Goal: Information Seeking & Learning: Find specific page/section

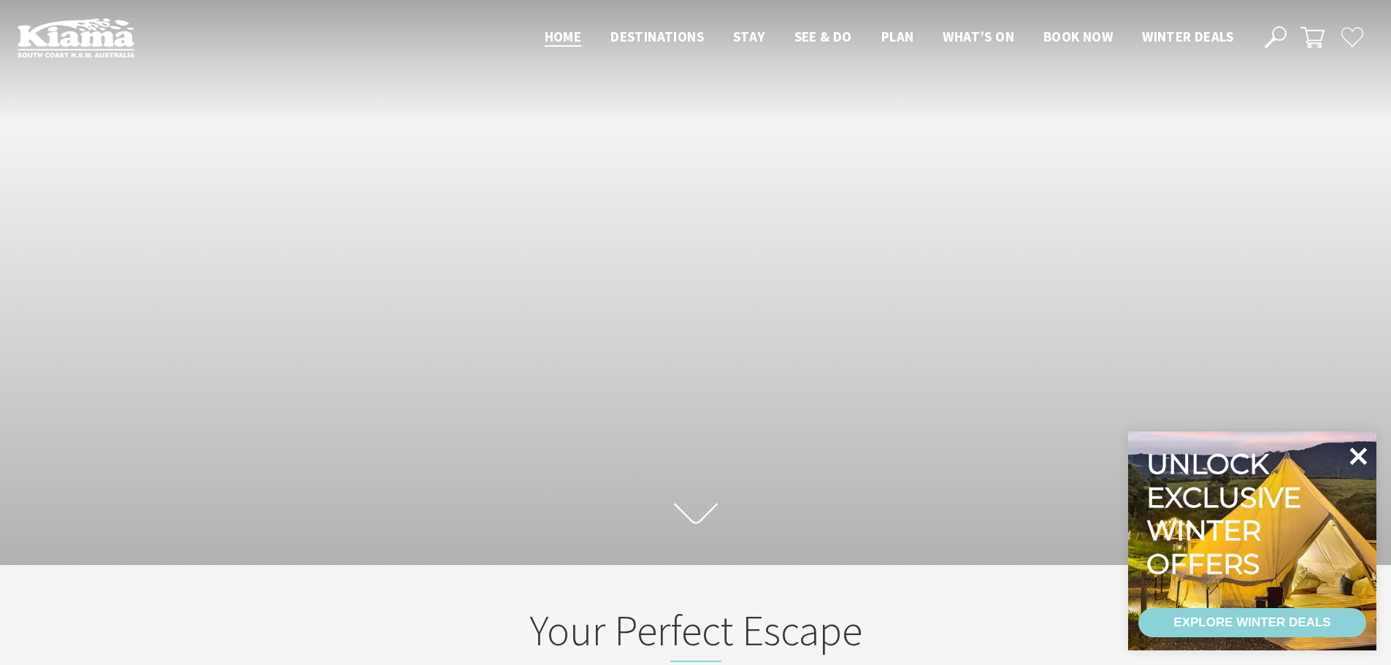
scroll to position [23, 1402]
click at [1361, 459] on icon at bounding box center [1359, 457] width 18 height 18
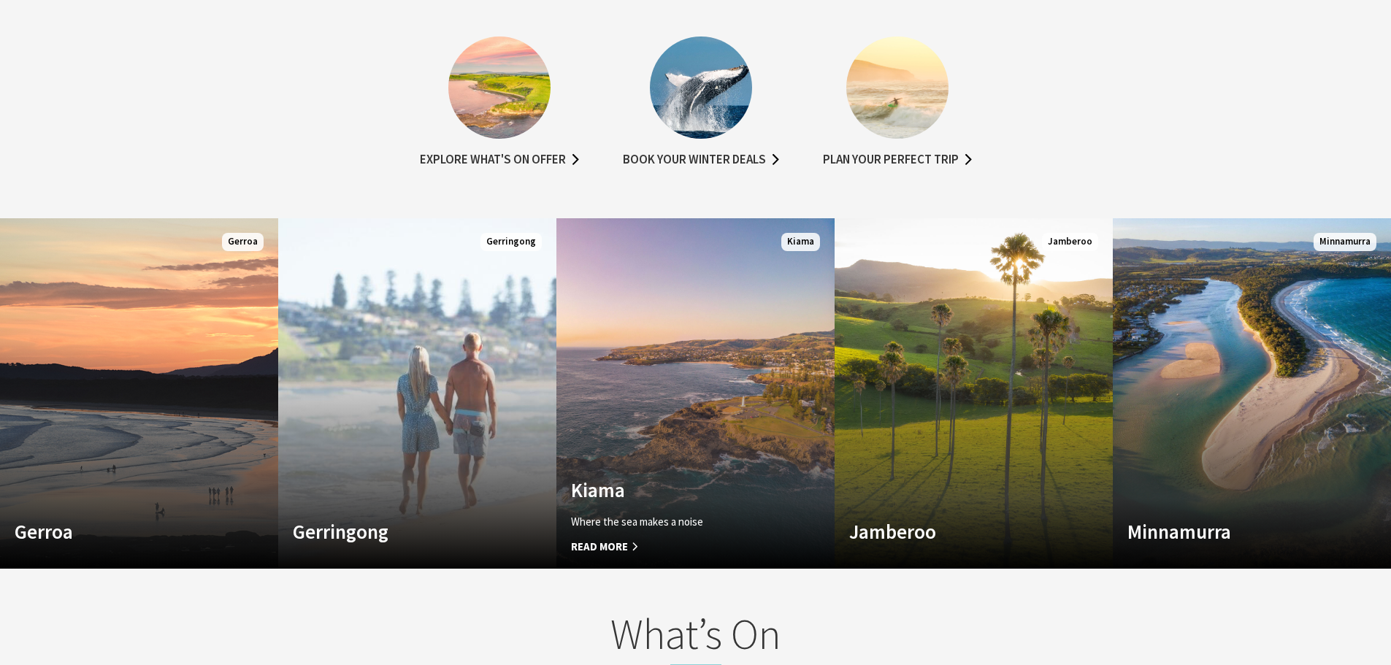
scroll to position [1022, 0]
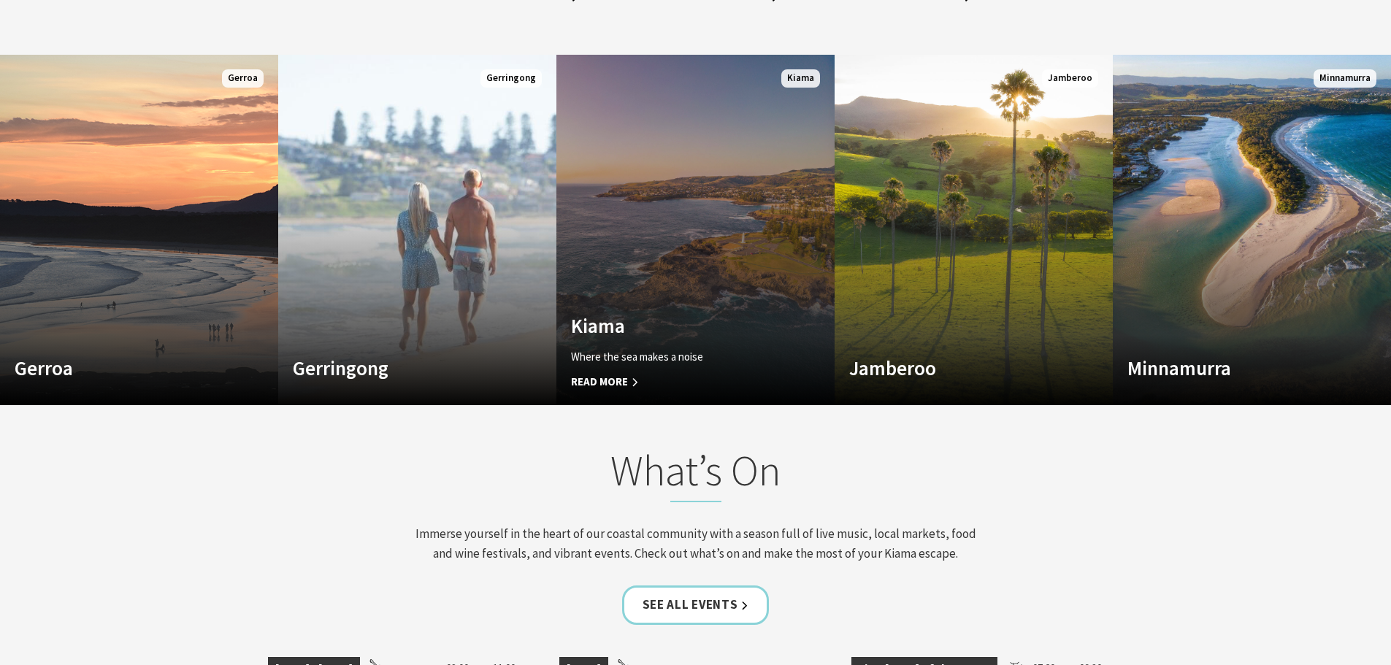
click at [619, 291] on link "Custom Image Used Kiama Where the sea makes a noise Read More Kiama" at bounding box center [696, 230] width 278 height 351
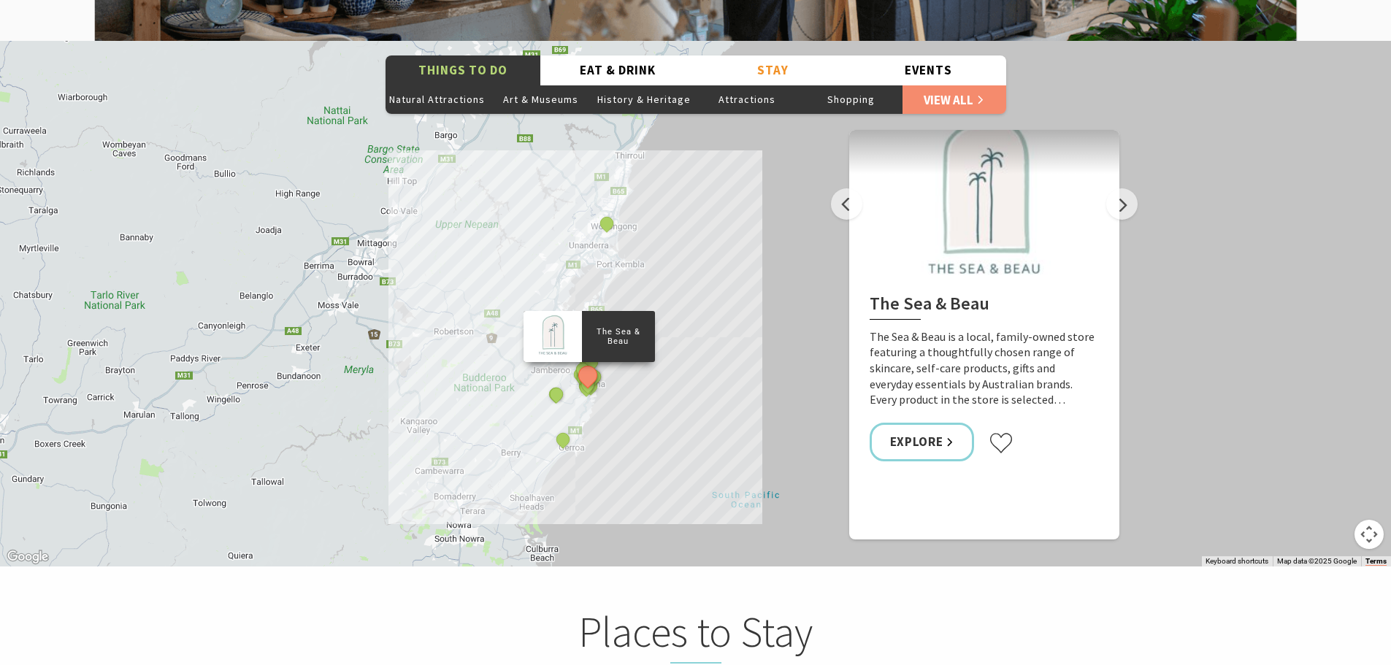
scroll to position [2629, 0]
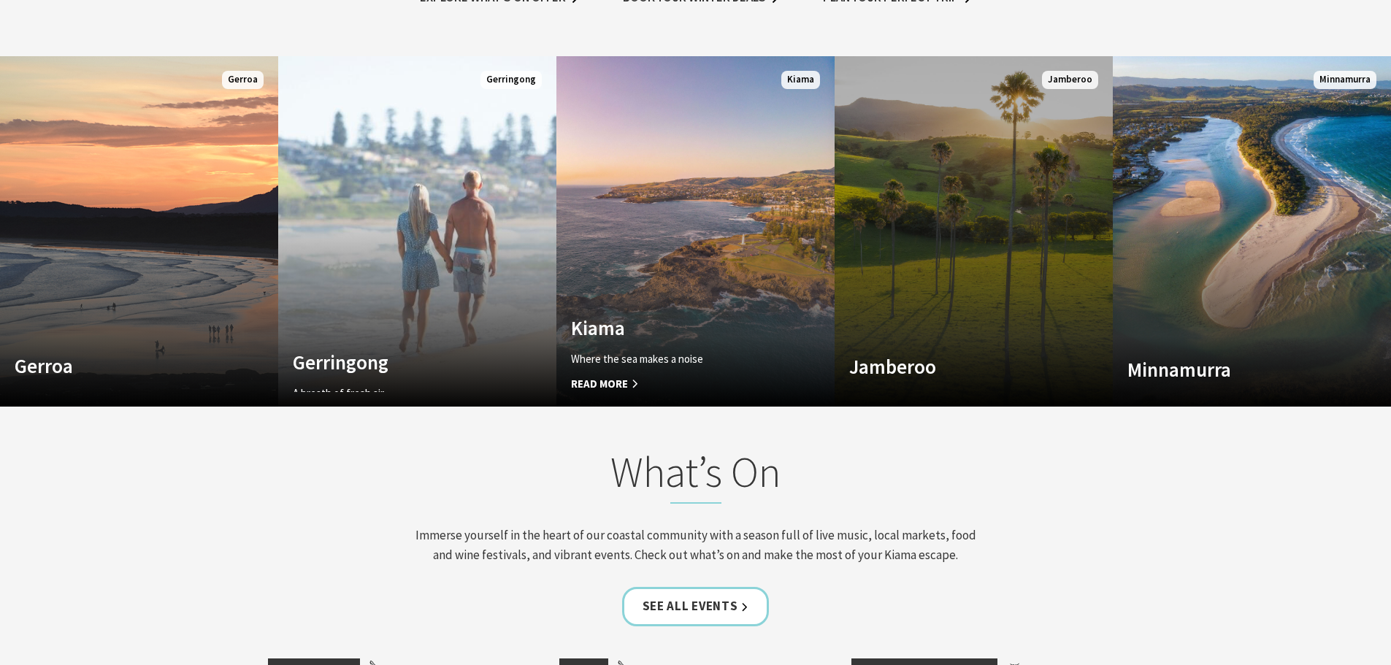
scroll to position [23, 1402]
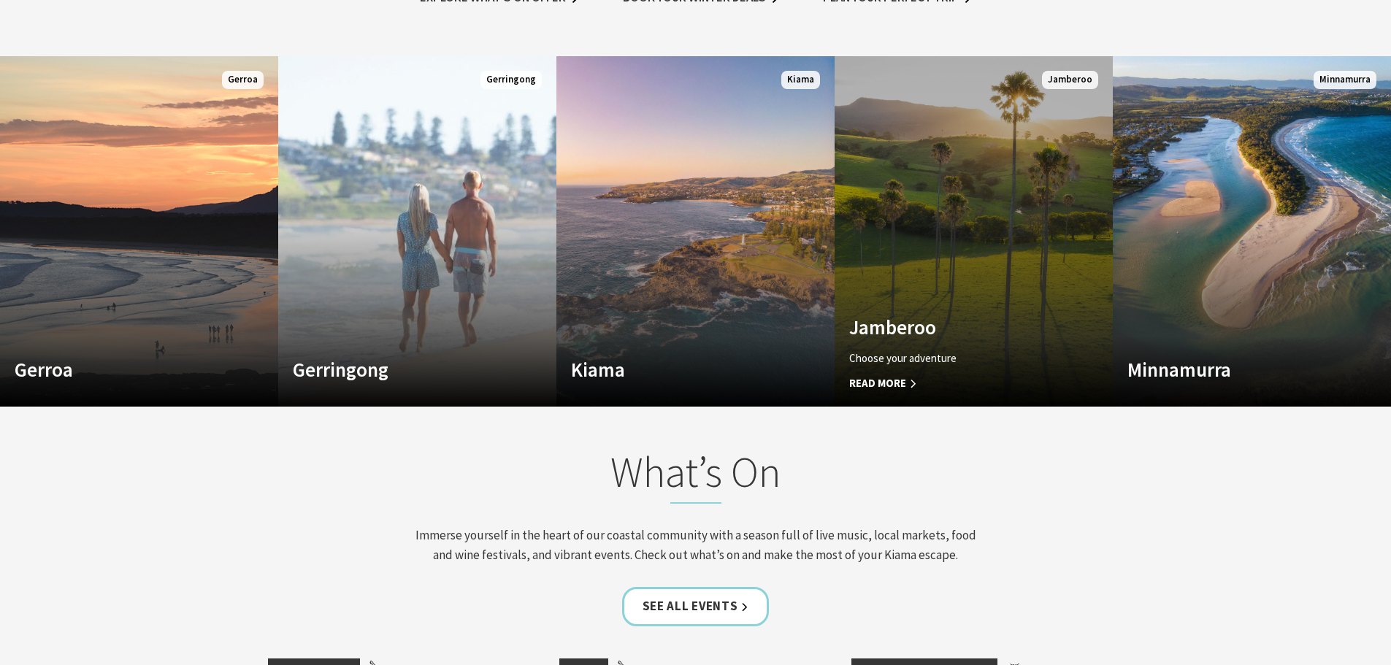
click at [915, 346] on div "Jamberoo Choose your adventure Read More" at bounding box center [953, 354] width 237 height 77
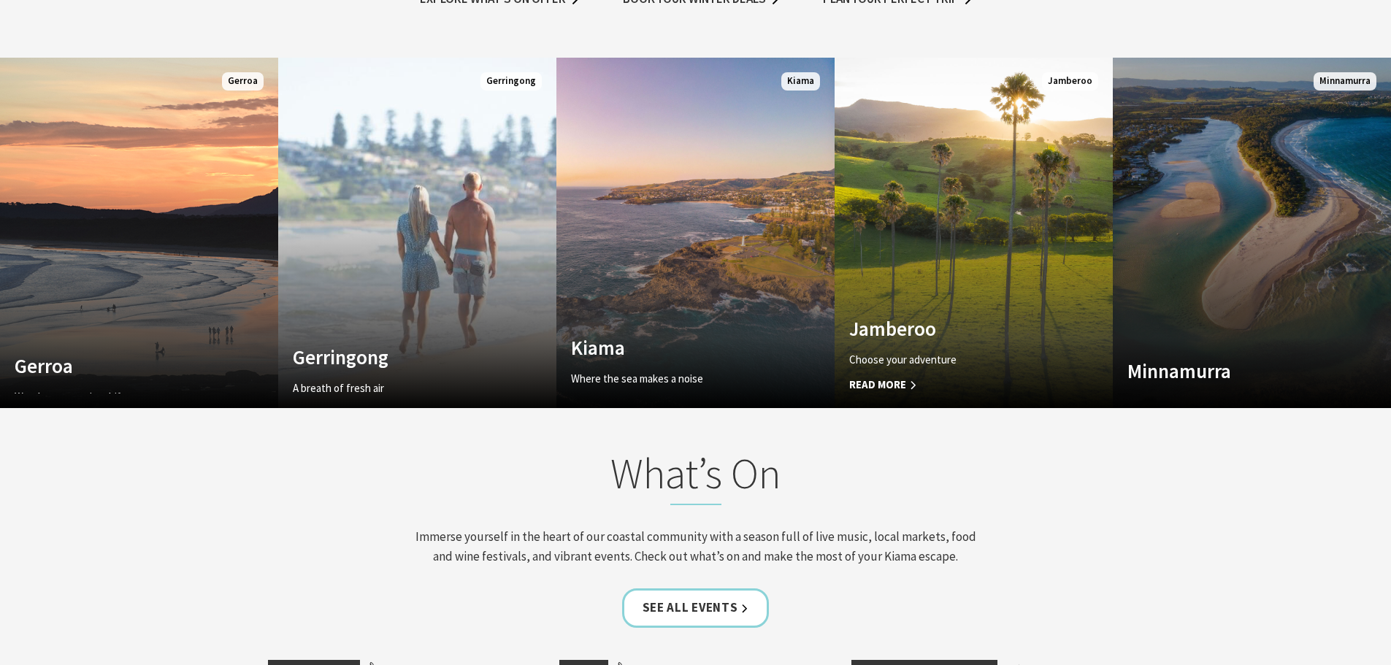
scroll to position [246, 1402]
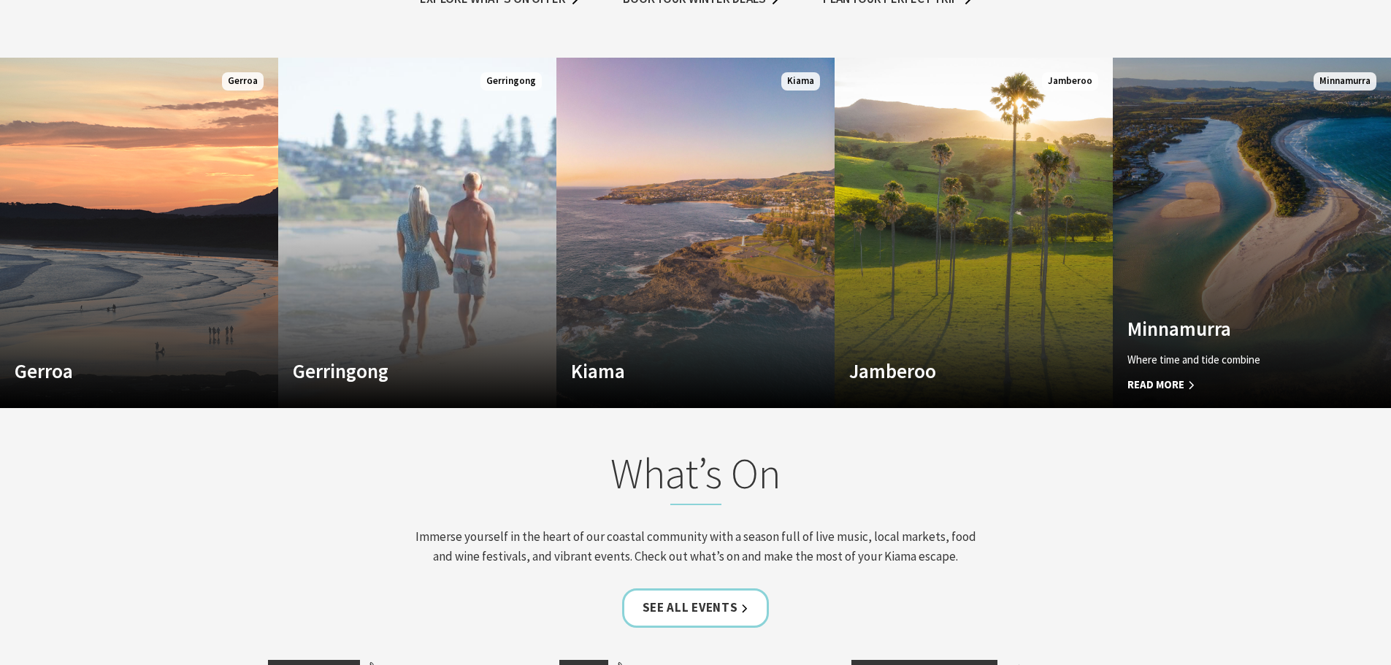
click at [1223, 266] on link "Custom Image Used Minnamurra Where time and tide combine Read More Minnamurra" at bounding box center [1252, 233] width 278 height 351
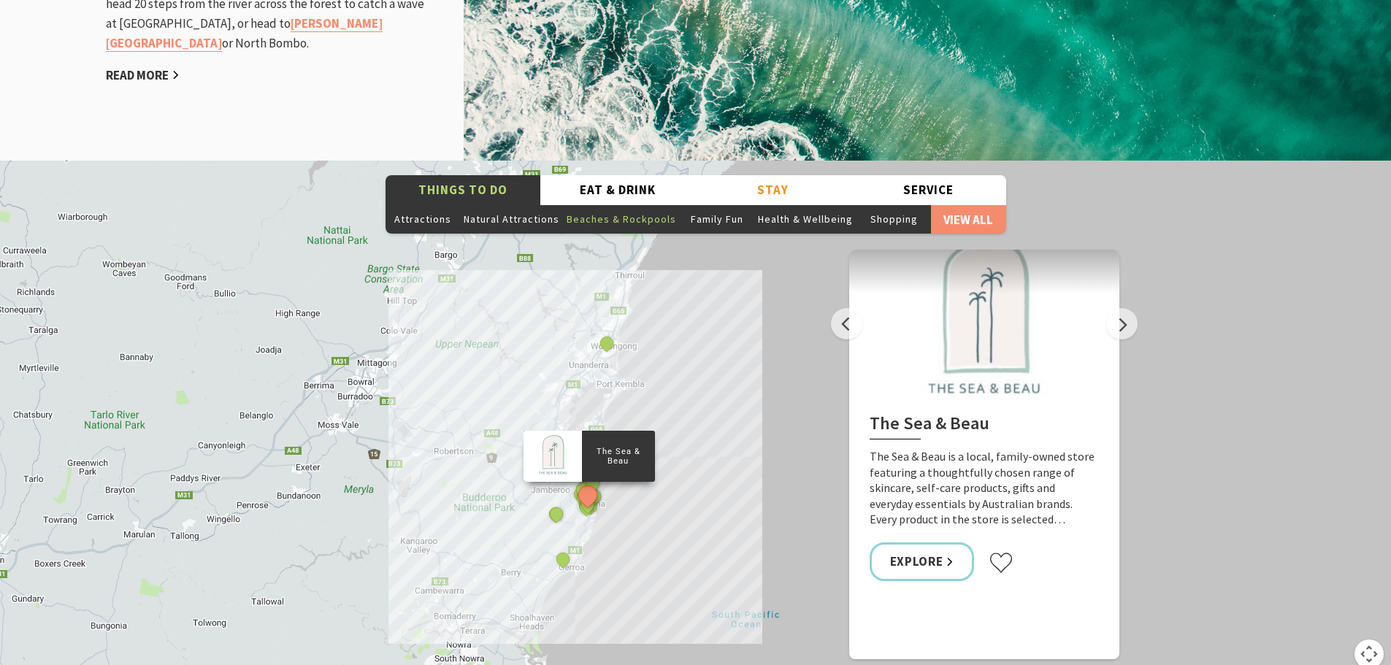
scroll to position [2264, 0]
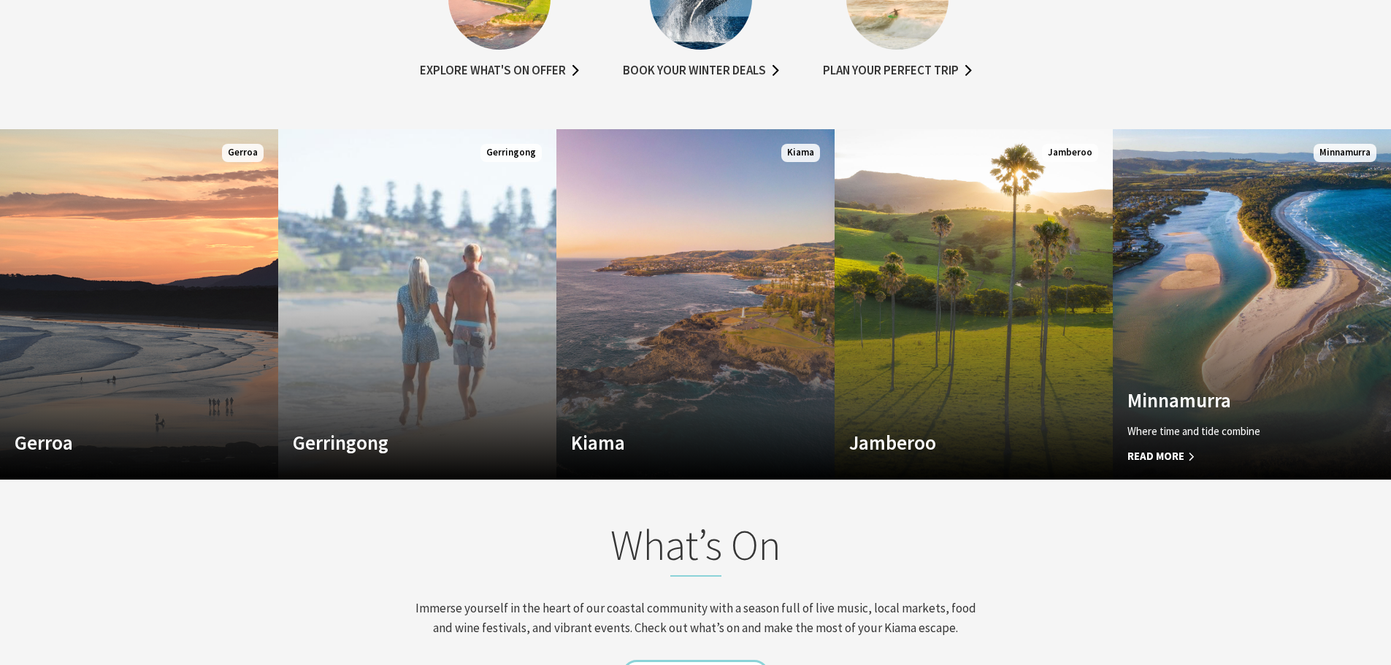
scroll to position [947, 0]
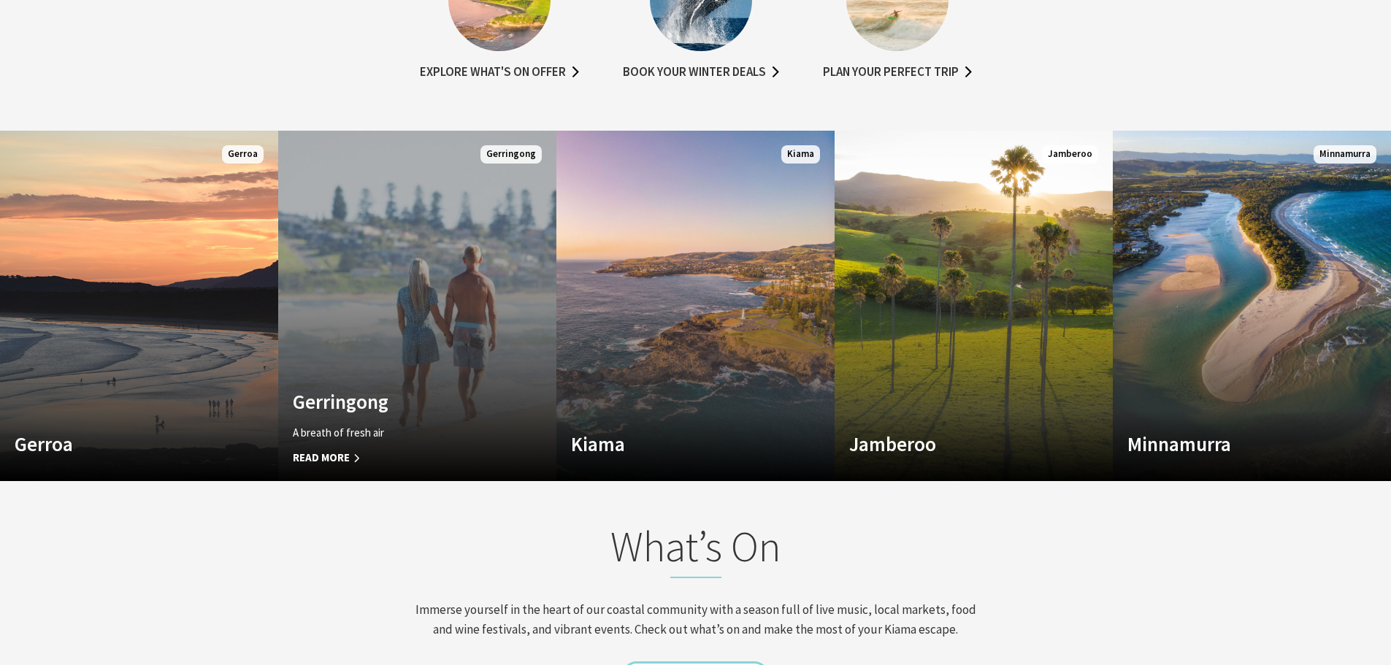
click at [410, 321] on link "Custom Image Used Gerringong A breath of fresh air Read More Gerringong" at bounding box center [417, 306] width 278 height 351
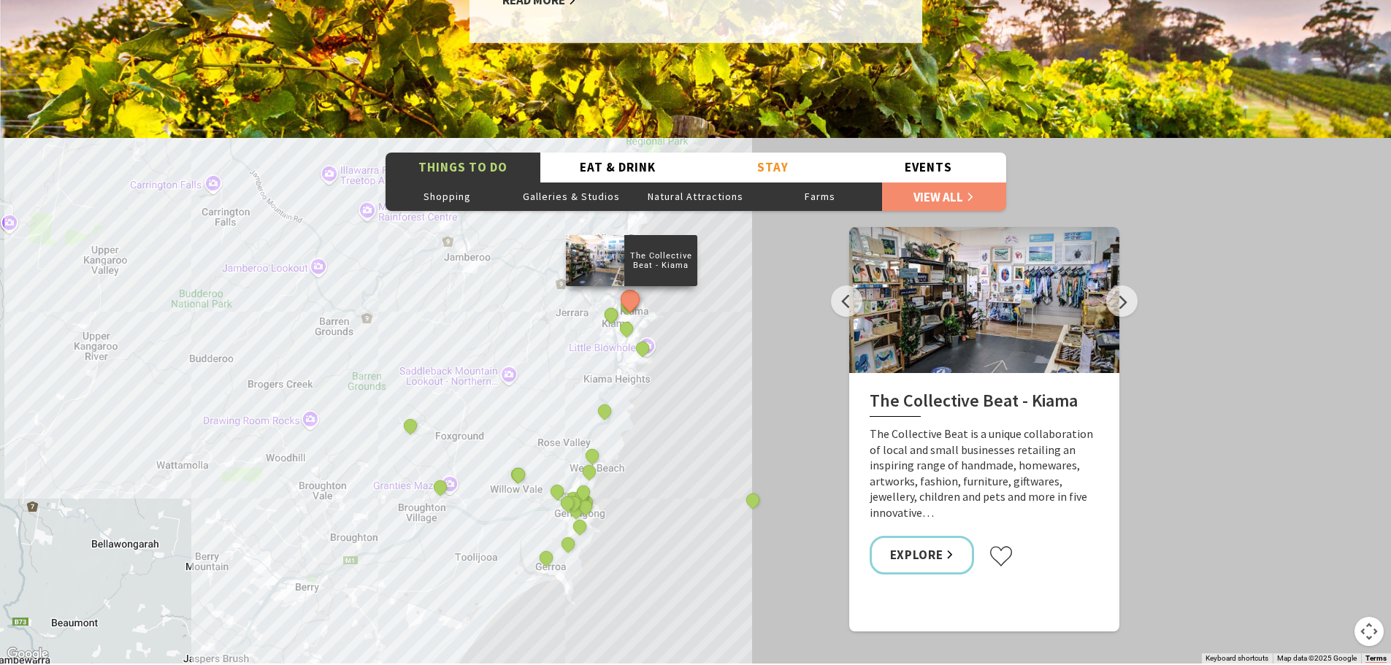
scroll to position [2410, 0]
click at [422, 278] on div "The Collective Beat - Kiama Gerringong Heritage Museum Fern Street Gallery Will…" at bounding box center [695, 402] width 1391 height 526
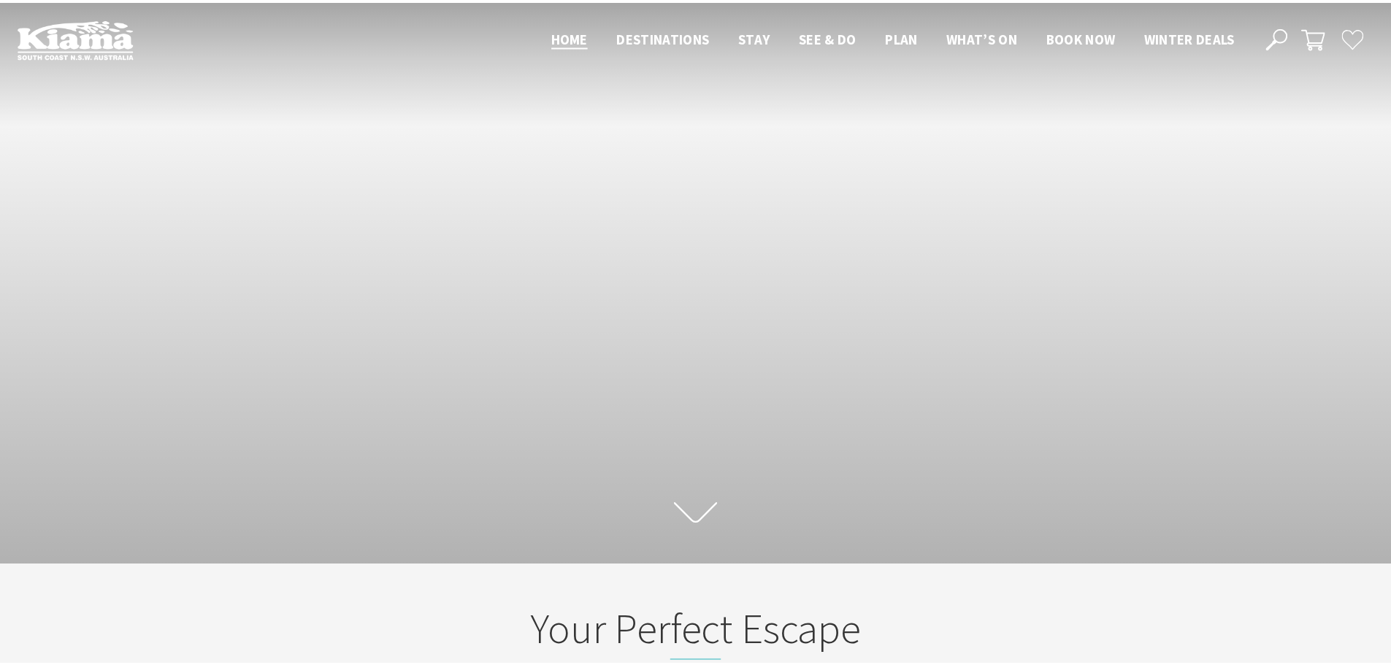
scroll to position [947, 0]
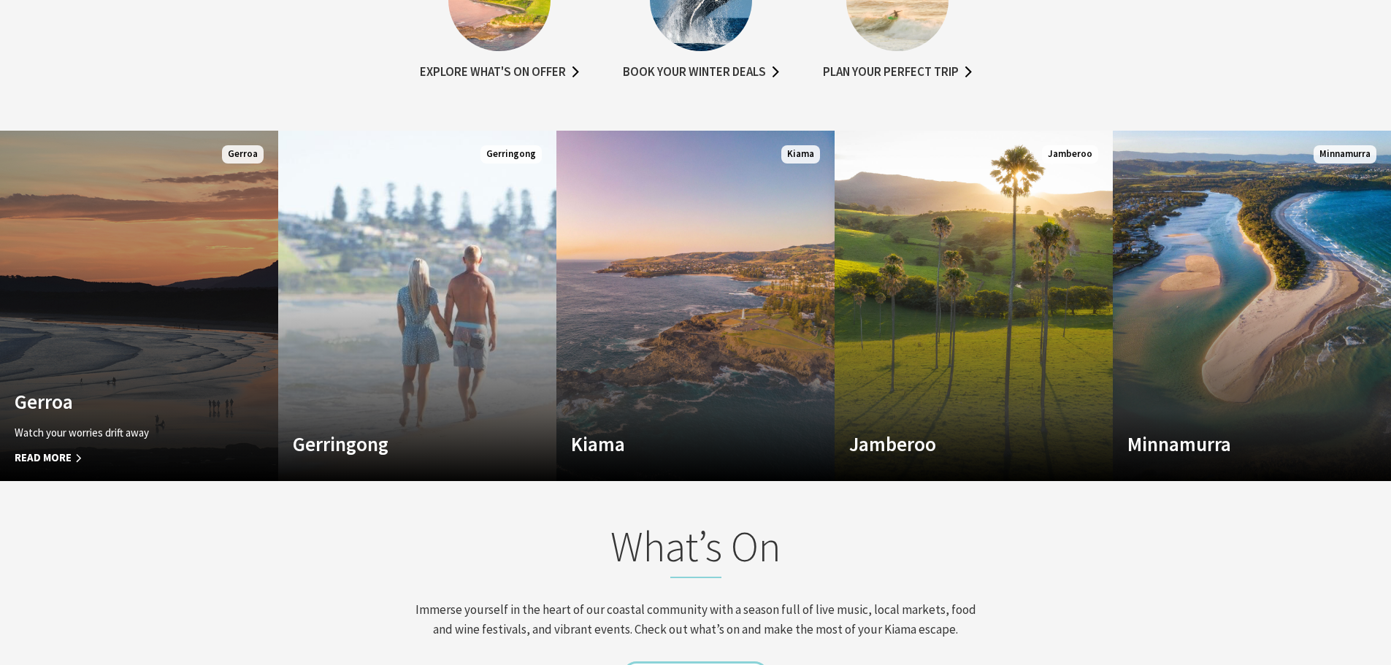
click at [163, 342] on link "Custom Image Used Gerroa Watch your worries drift away Read More Gerroa" at bounding box center [139, 306] width 278 height 351
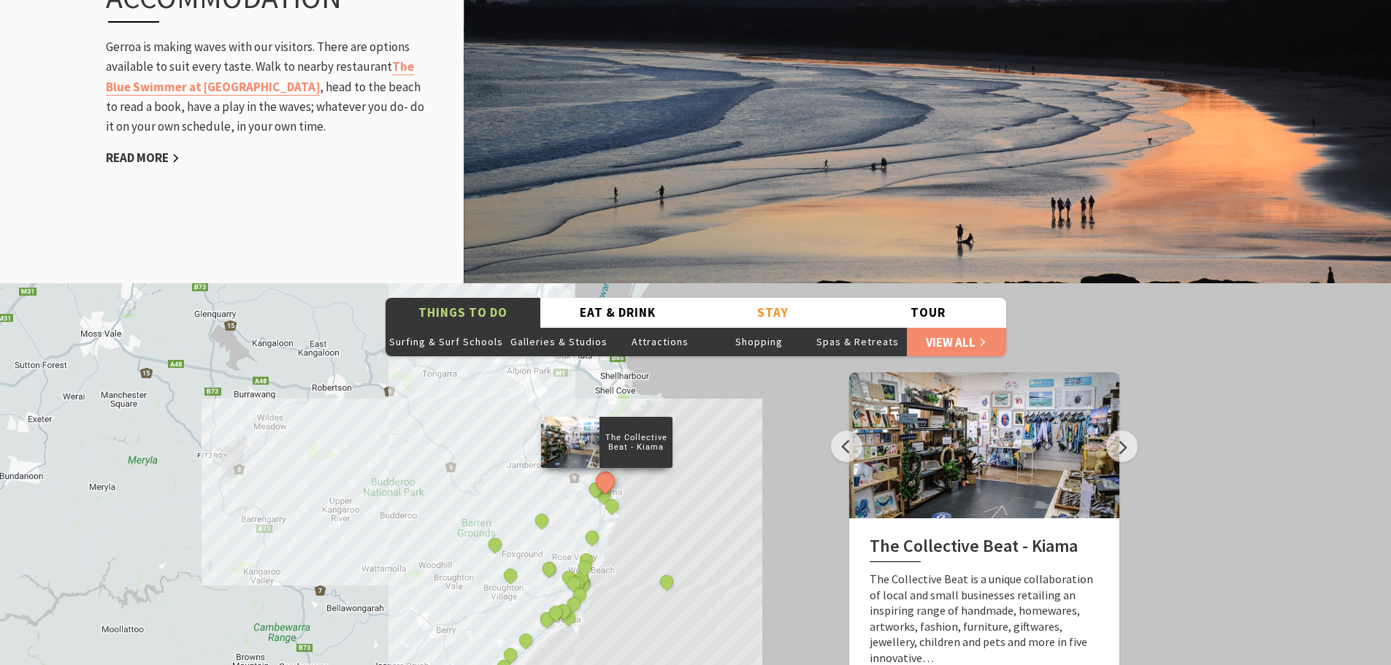
scroll to position [1972, 0]
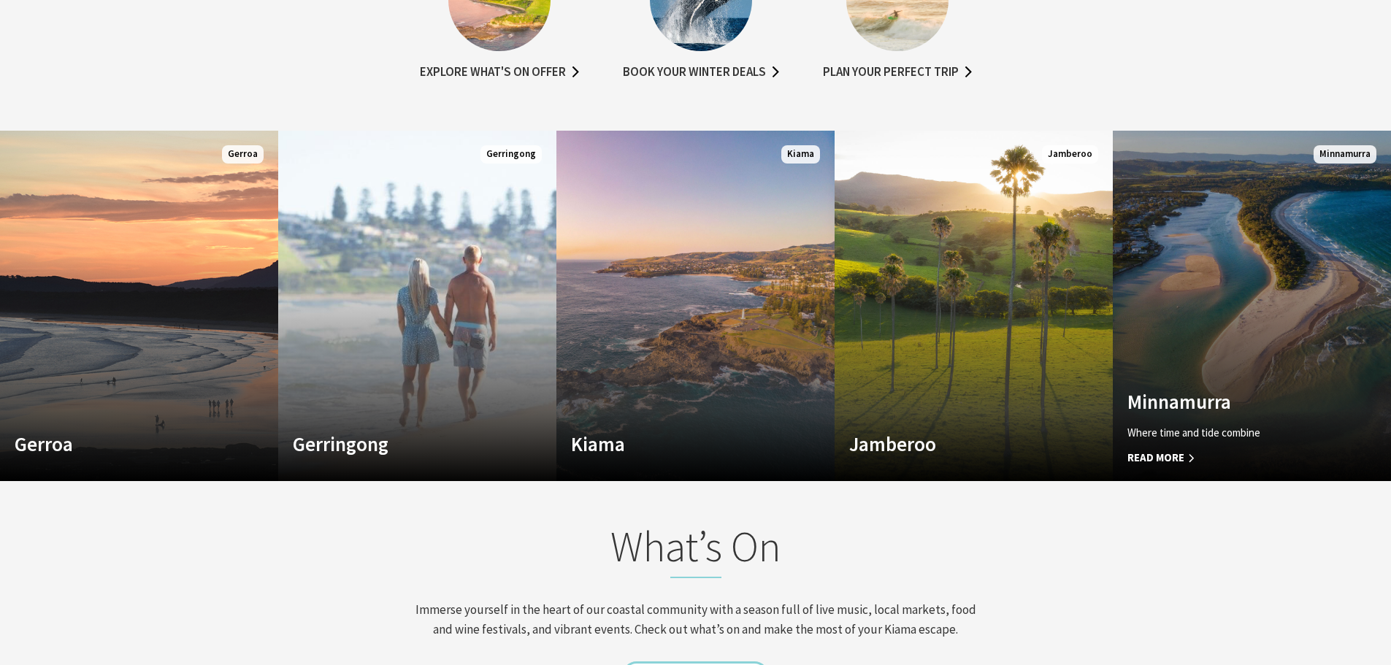
scroll to position [246, 1402]
click at [1270, 292] on link "Custom Image Used Minnamurra Where time and tide combine Read More Minnamurra" at bounding box center [1252, 306] width 278 height 351
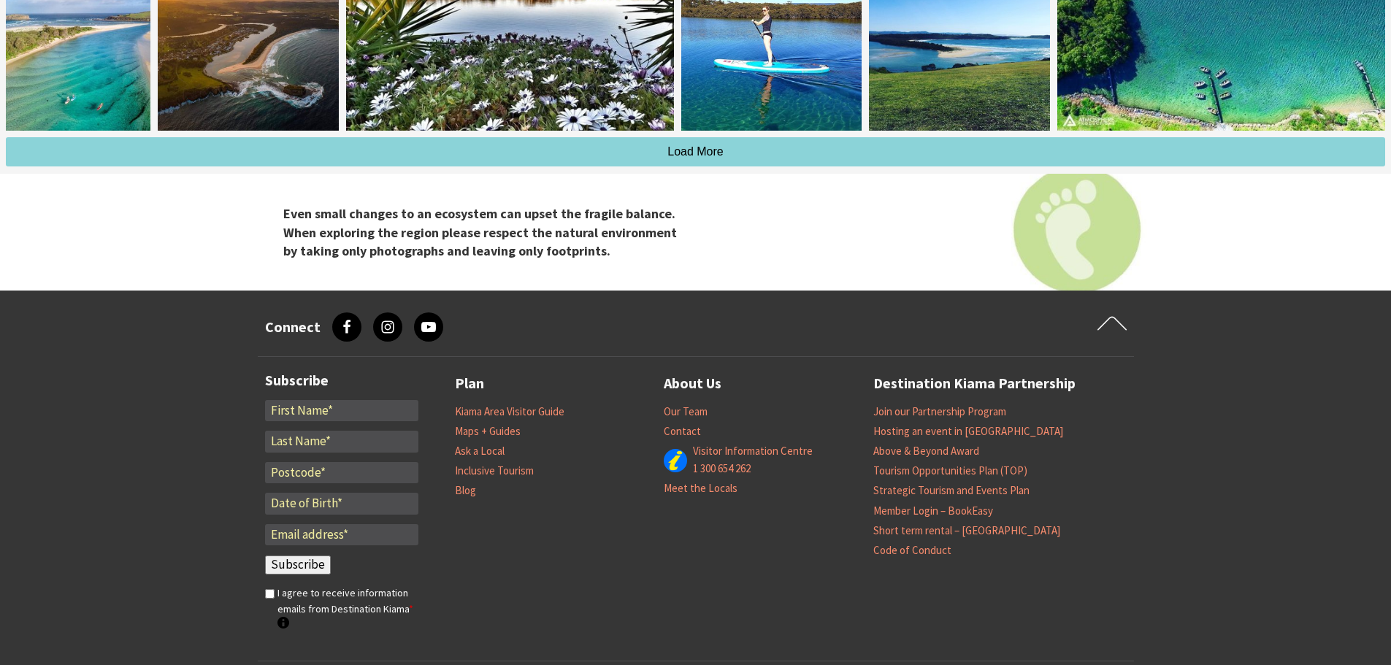
scroll to position [4424, 0]
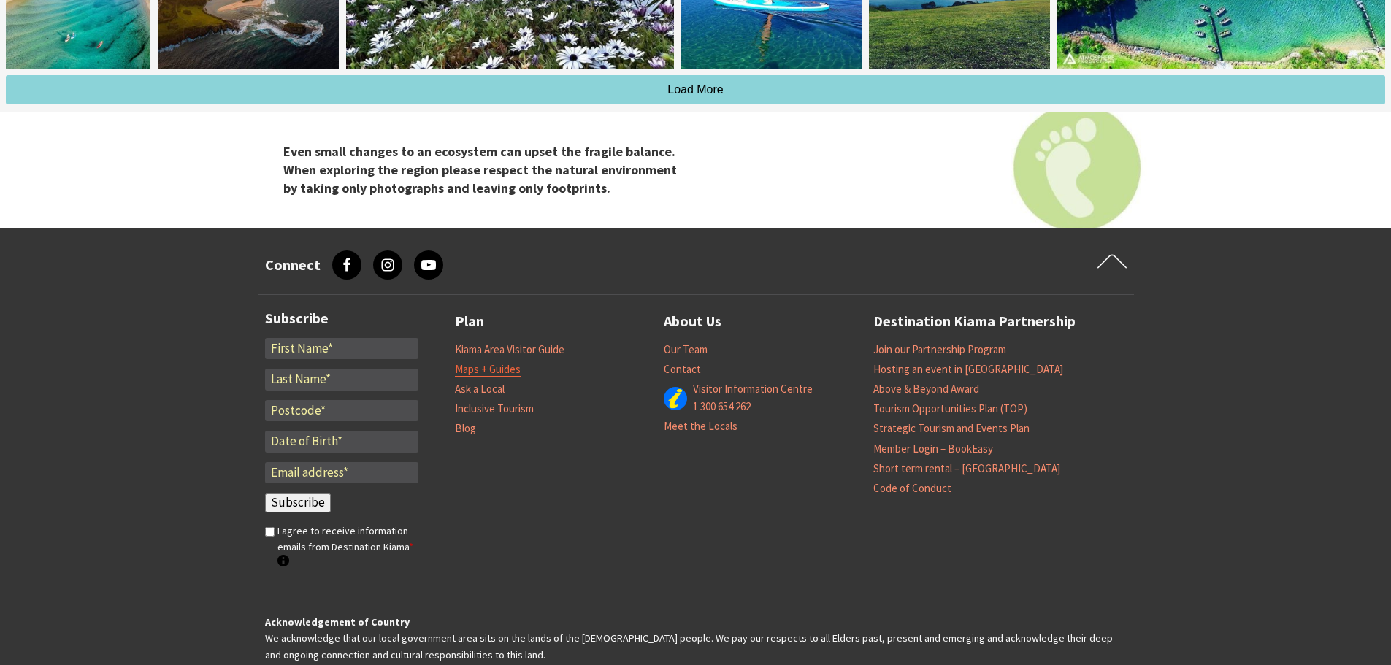
click at [505, 362] on link "Maps + Guides" at bounding box center [488, 369] width 66 height 15
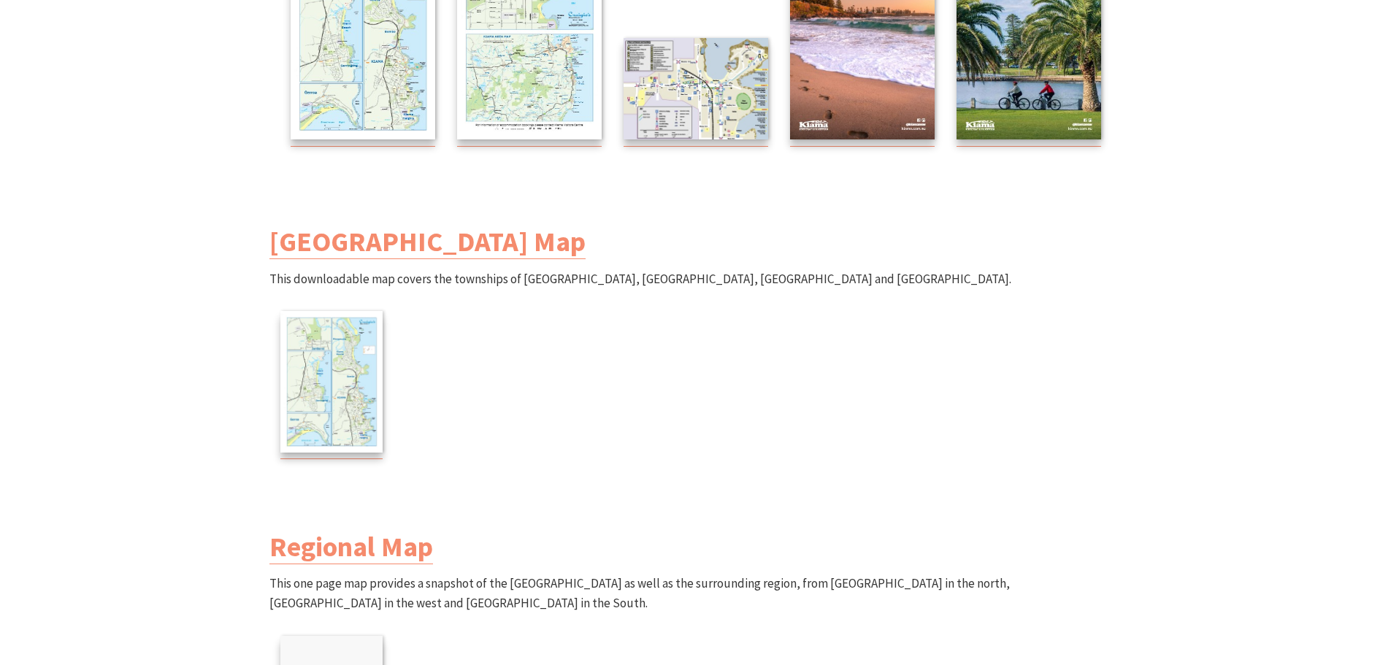
scroll to position [730, 0]
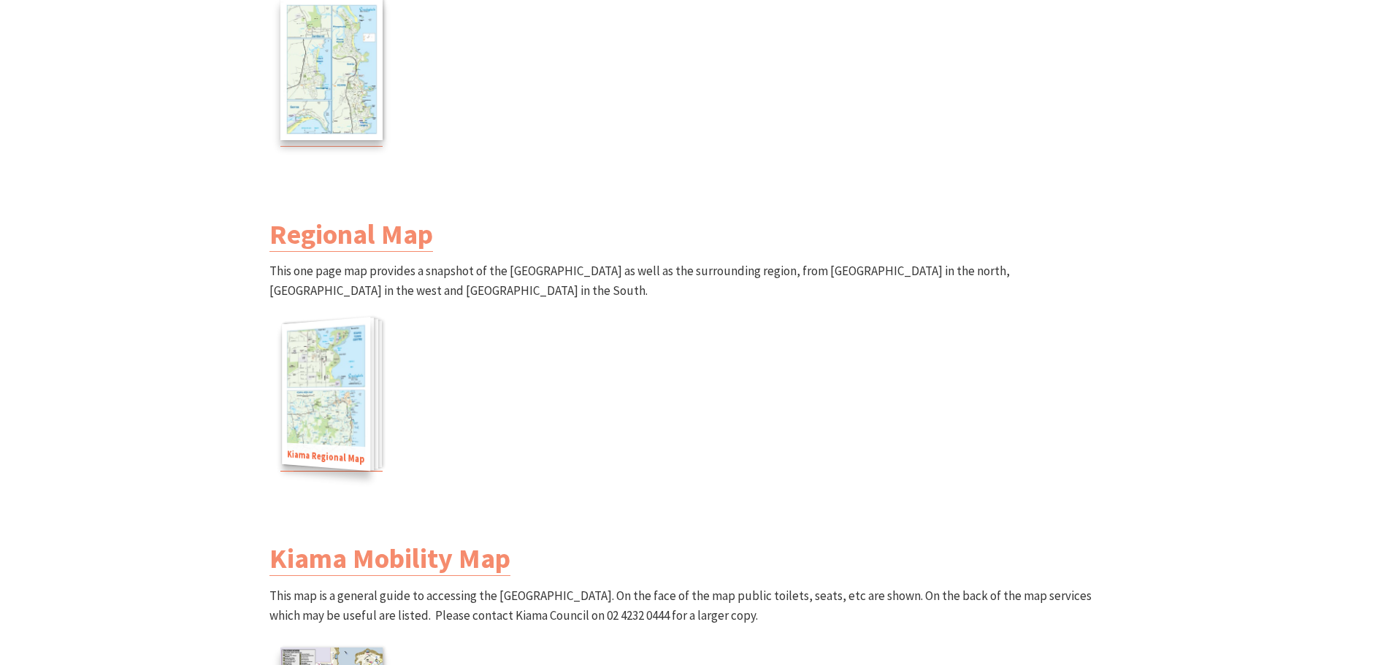
click at [348, 411] on img at bounding box center [326, 393] width 88 height 155
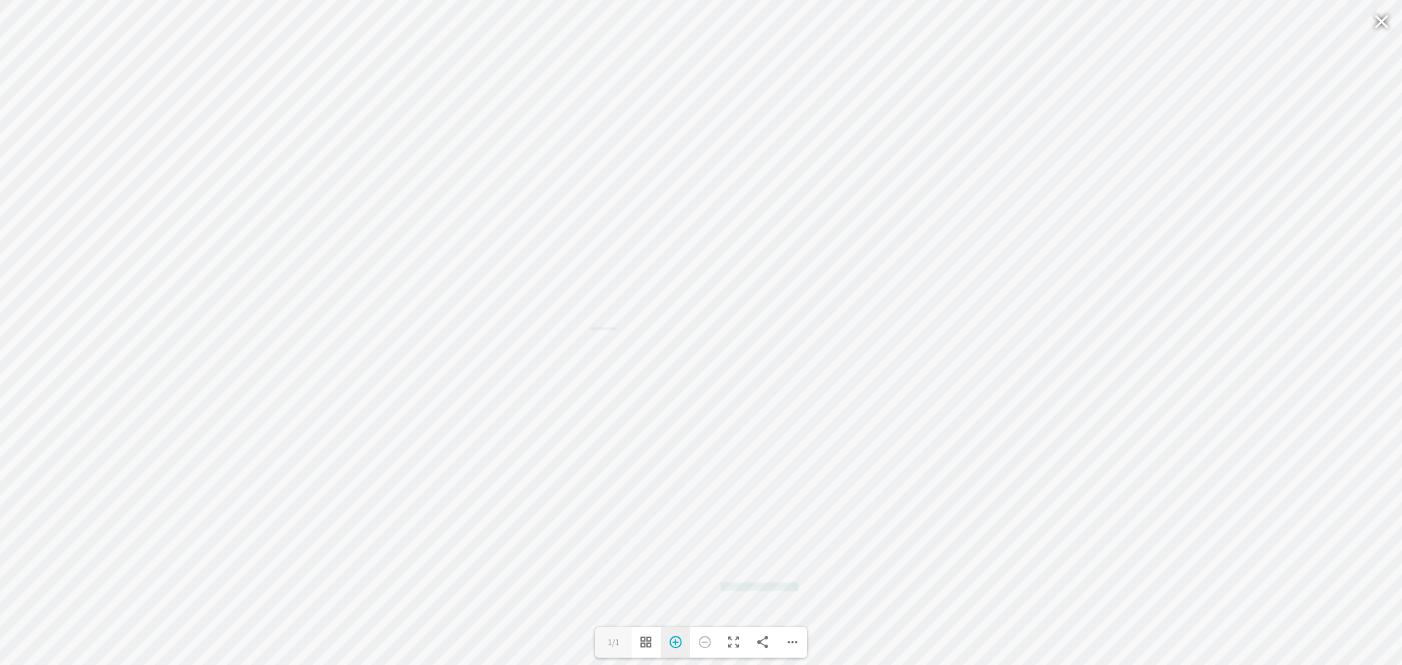
click at [677, 644] on div "Zoom In" at bounding box center [675, 642] width 29 height 31
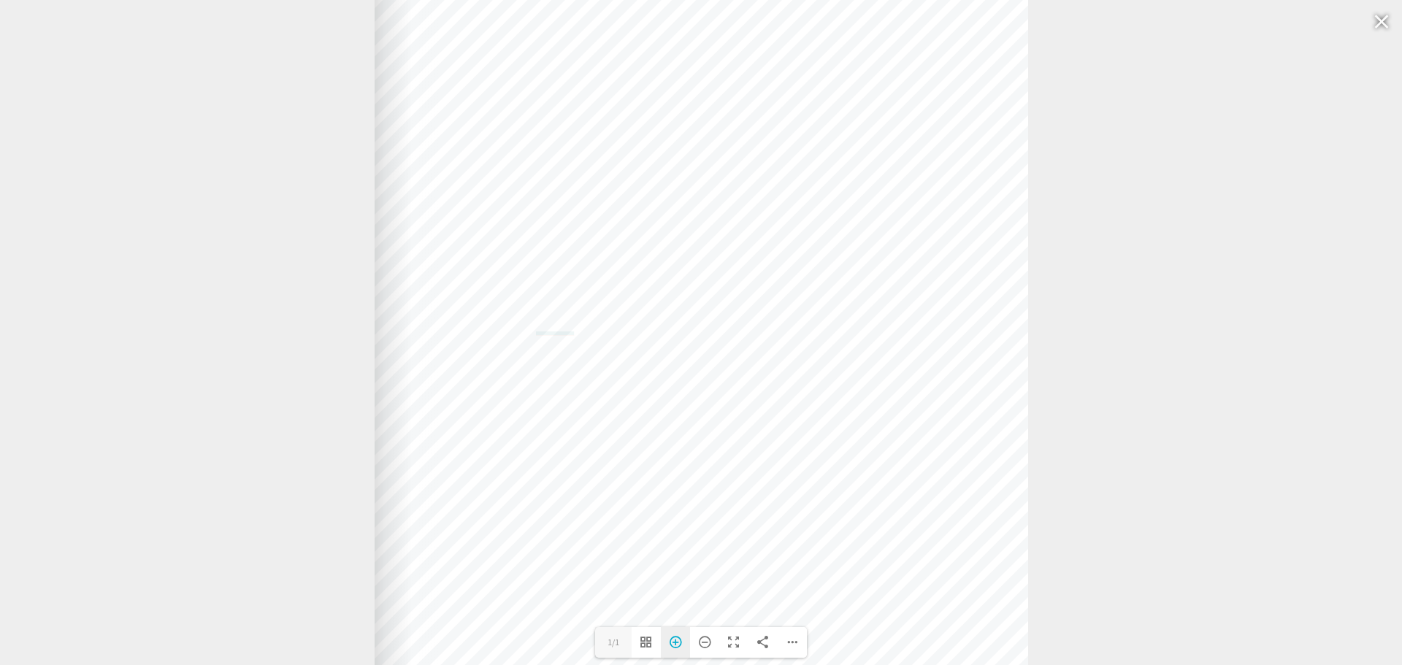
click at [677, 644] on div "Zoom In" at bounding box center [675, 642] width 29 height 31
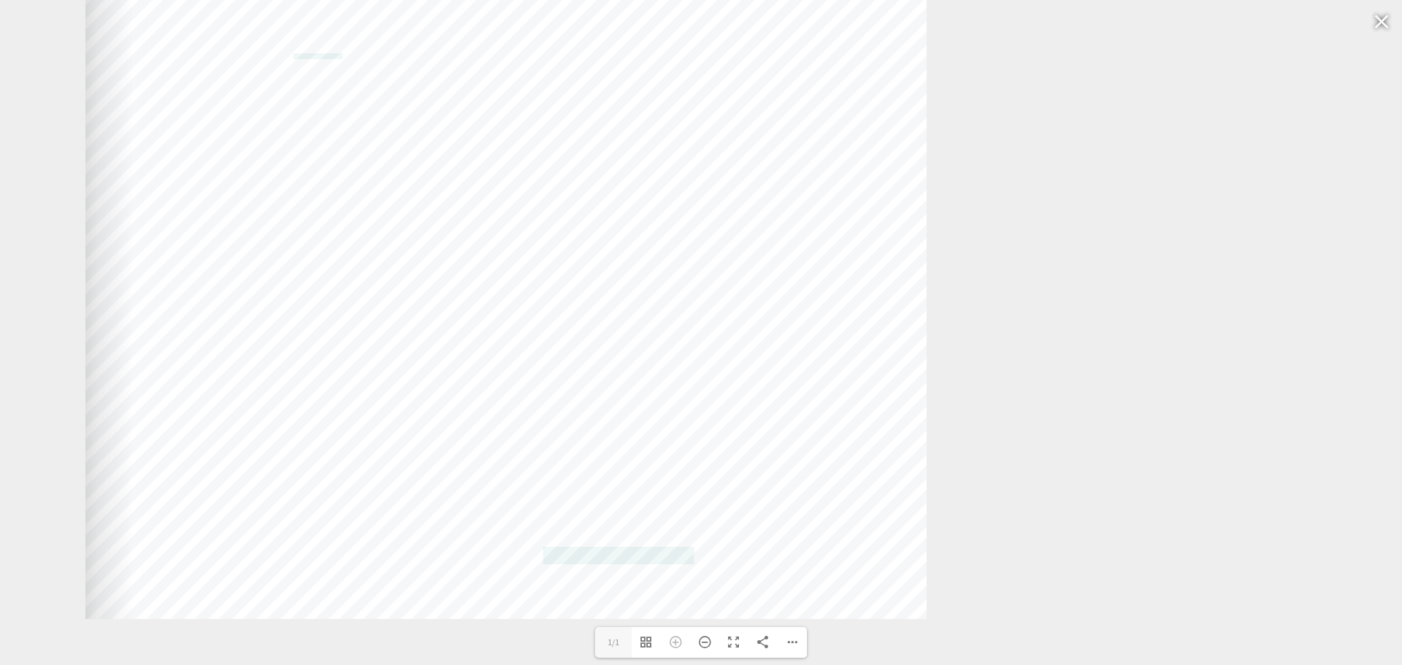
drag, startPoint x: 907, startPoint y: 545, endPoint x: 711, endPoint y: 248, distance: 356.3
click at [711, 248] on div "Web: [DOMAIN_NAME] [DOMAIN_NAME]" at bounding box center [505, 35] width 841 height 1169
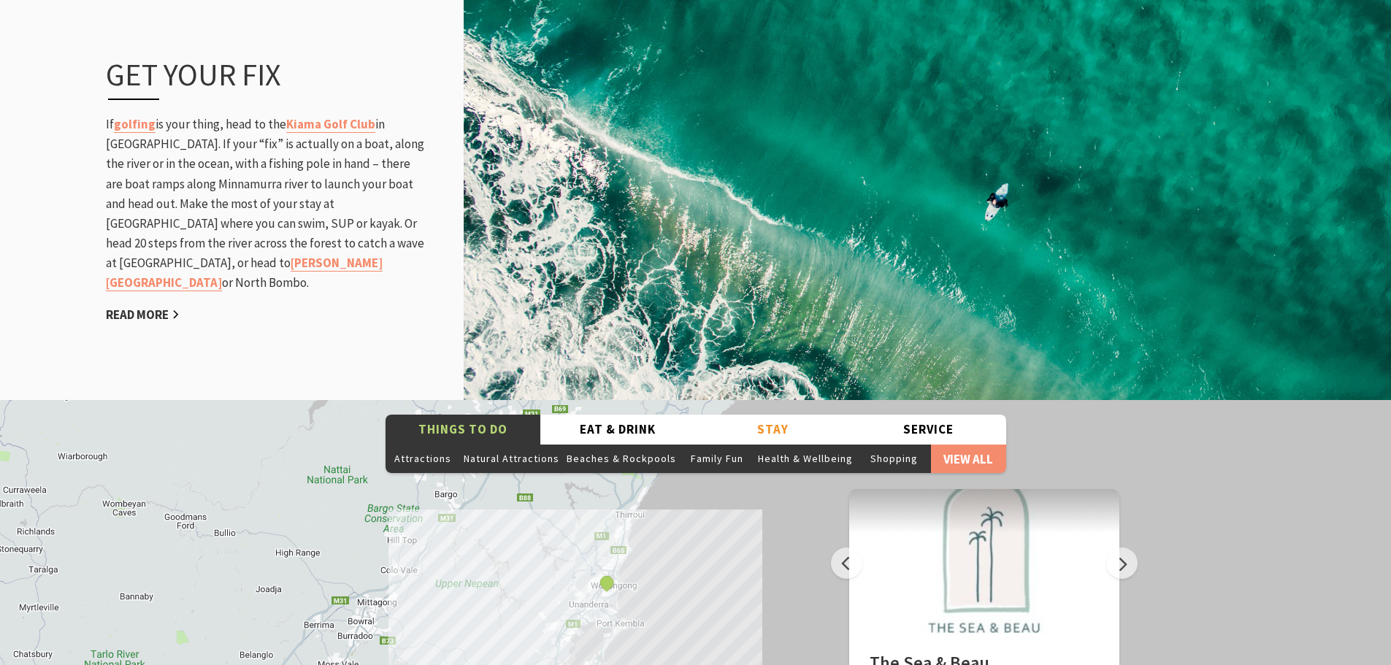
scroll to position [2014, 0]
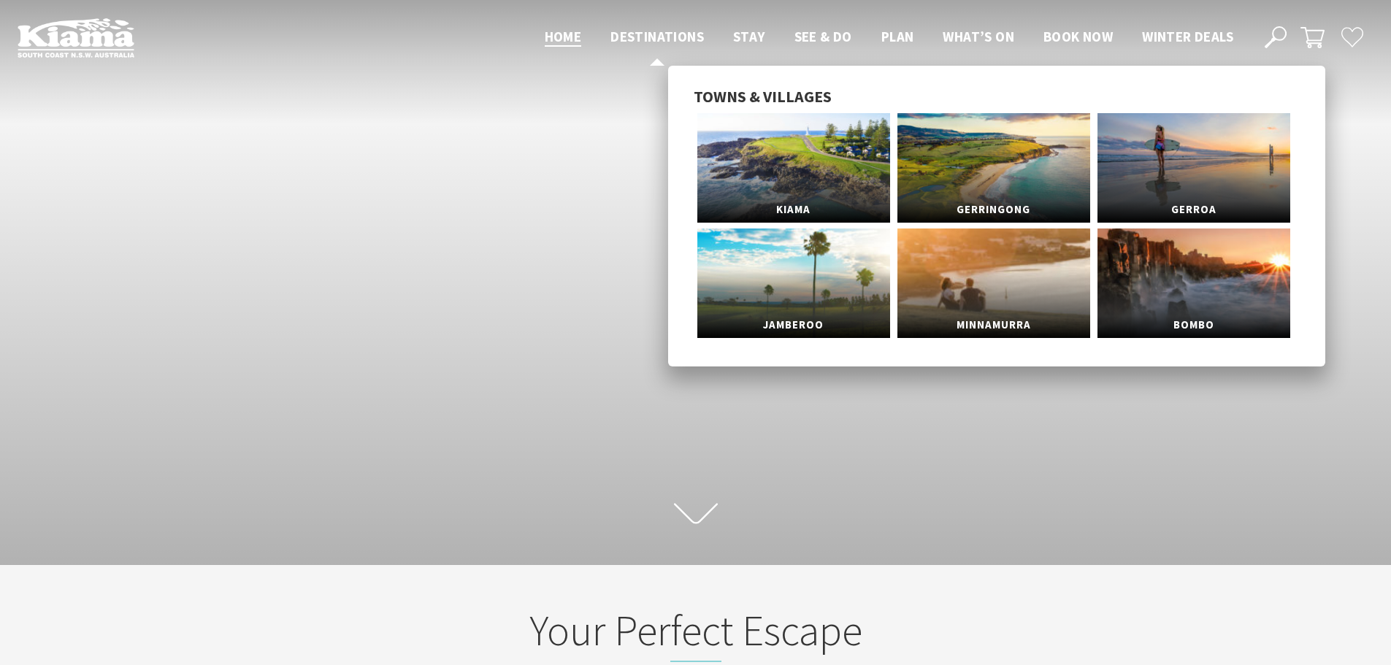
click at [661, 39] on span "Destinations" at bounding box center [657, 37] width 93 height 18
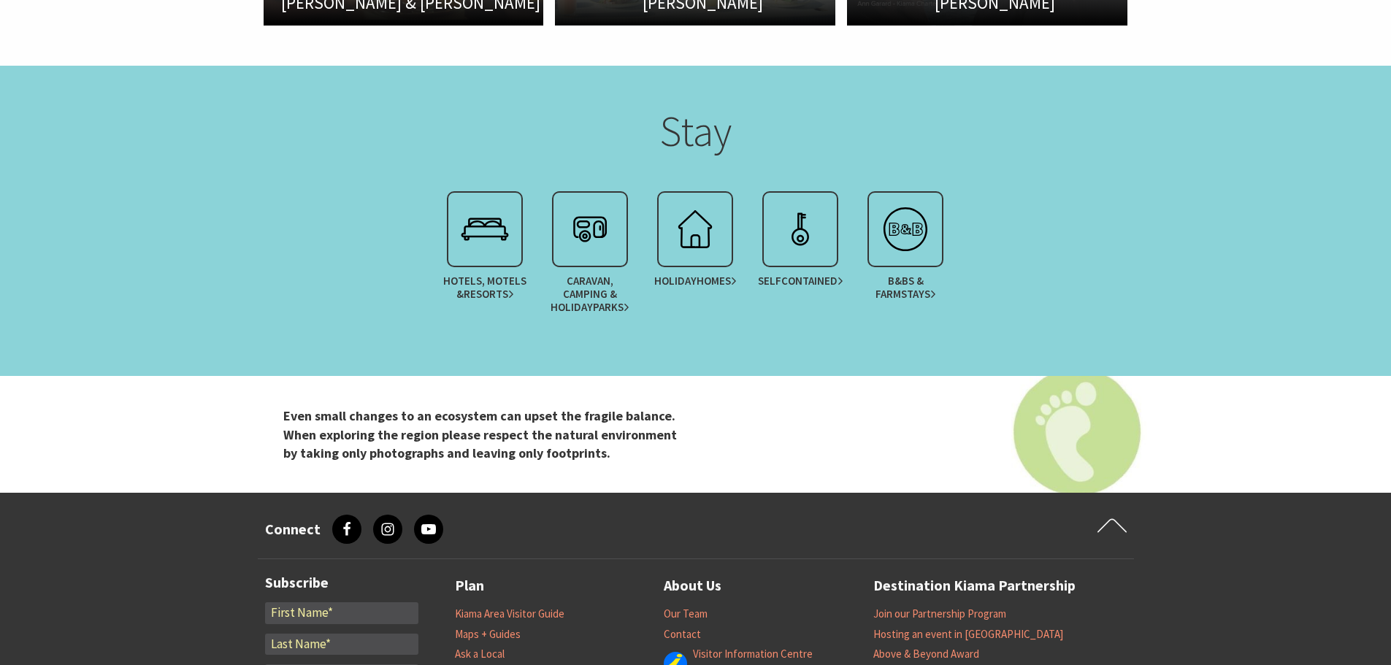
scroll to position [3140, 0]
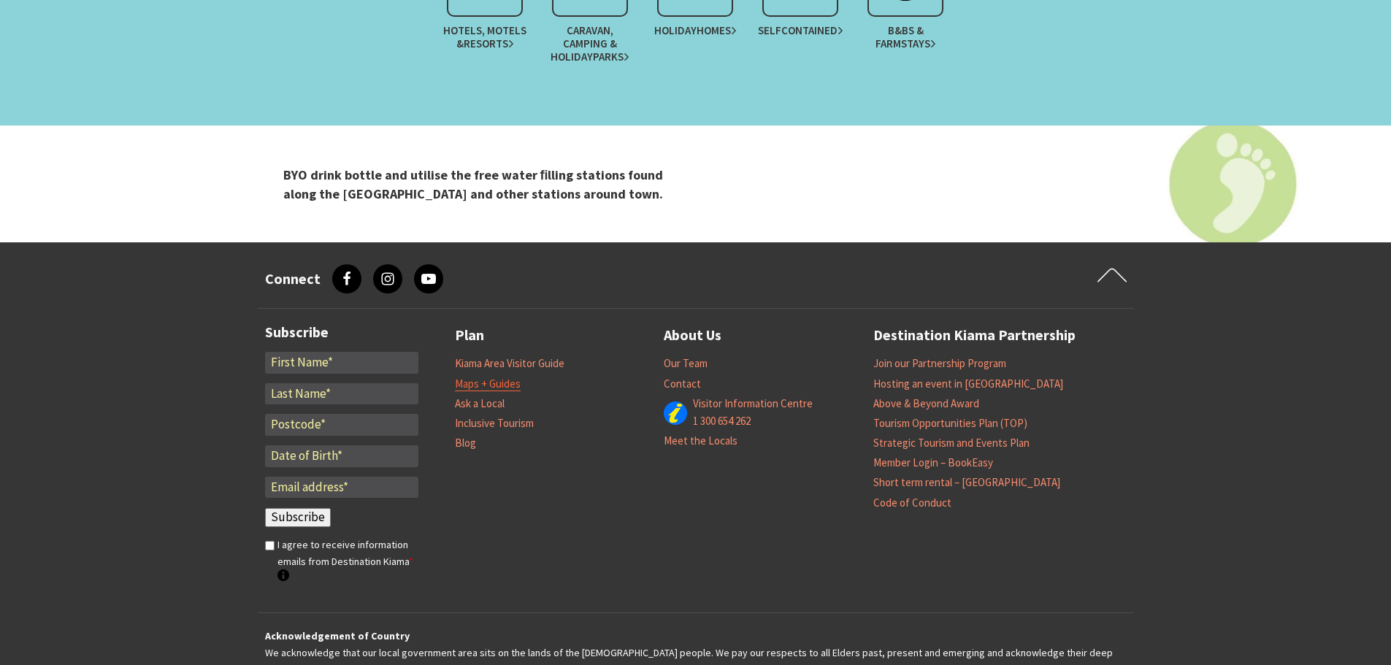
click at [482, 381] on link "Maps + Guides" at bounding box center [488, 384] width 66 height 15
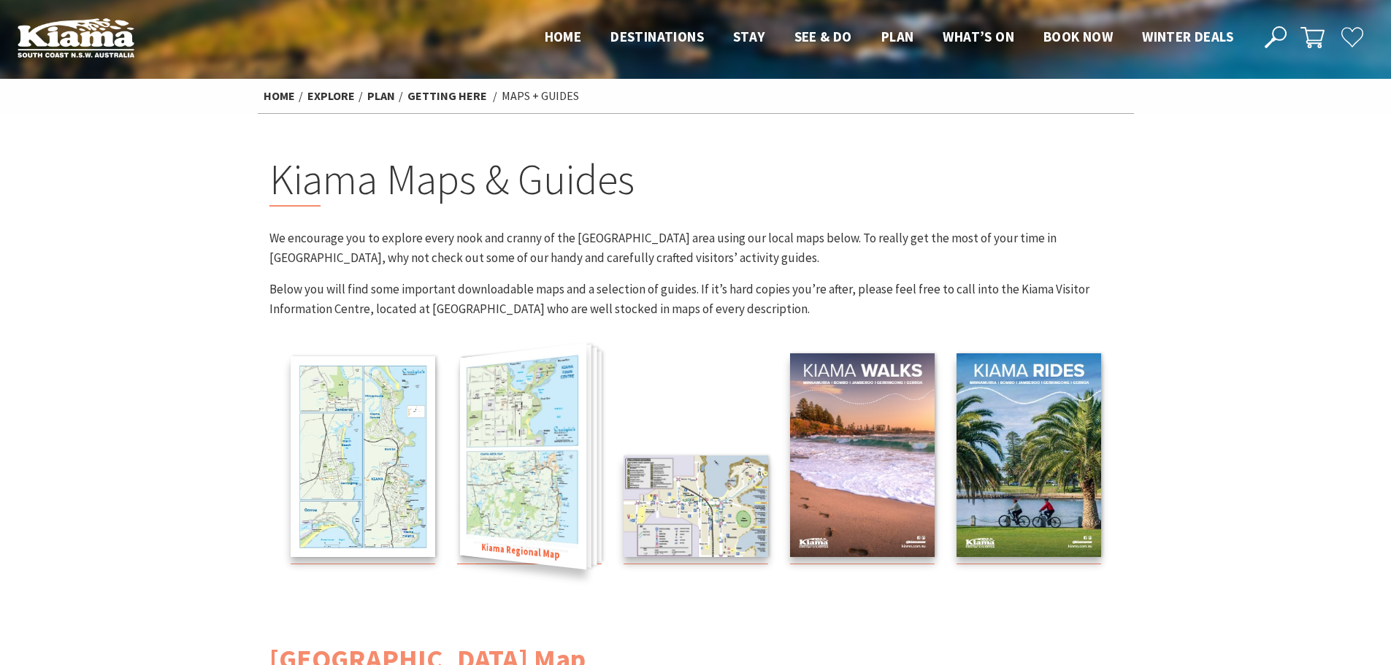
click at [528, 499] on img at bounding box center [522, 456] width 126 height 227
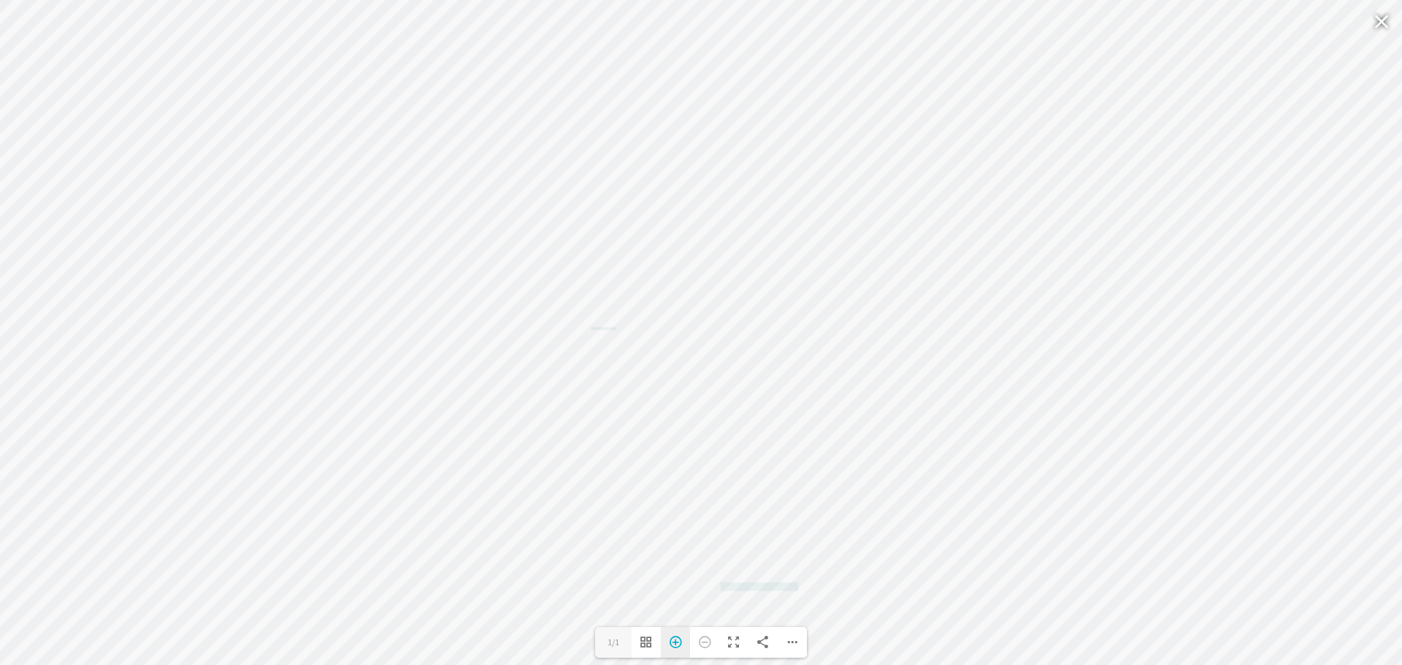
click at [674, 644] on div "Zoom In" at bounding box center [675, 642] width 29 height 31
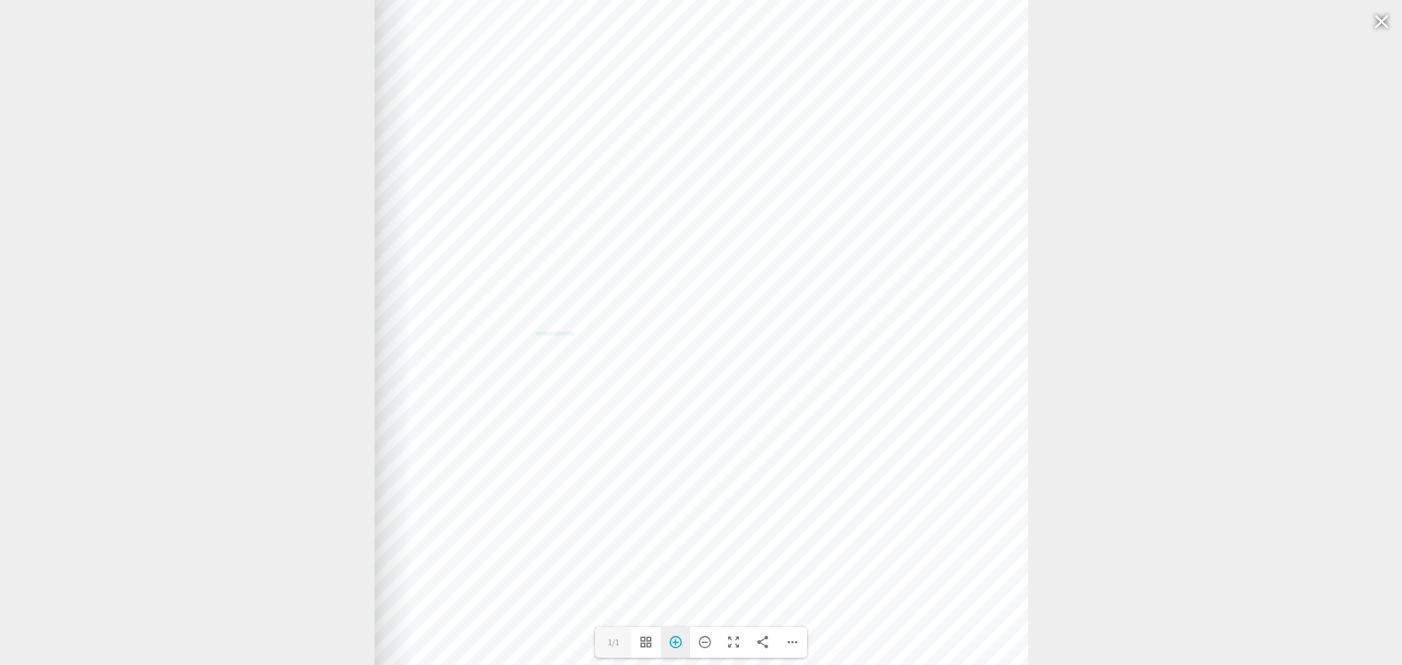
click at [674, 644] on div "Zoom In" at bounding box center [675, 642] width 29 height 31
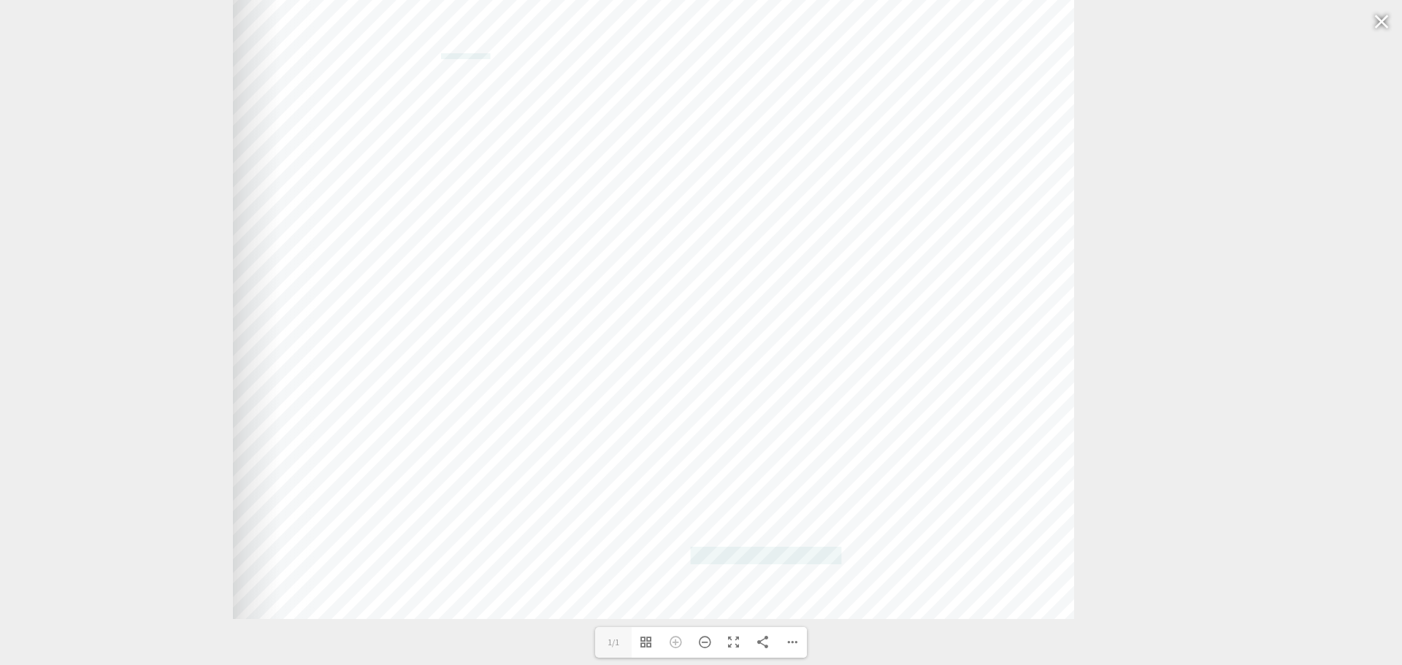
drag, startPoint x: 691, startPoint y: 531, endPoint x: 643, endPoint y: 236, distance: 298.9
click at [643, 236] on div "Web: www.kiama.com.au www.cartodraft.com.au" at bounding box center [653, 35] width 841 height 1169
